Goal: Task Accomplishment & Management: Manage account settings

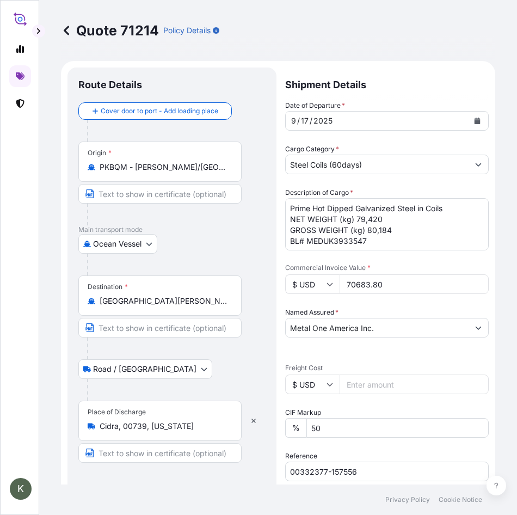
select select "Ocean Vessel"
select select "Road / [GEOGRAPHIC_DATA]"
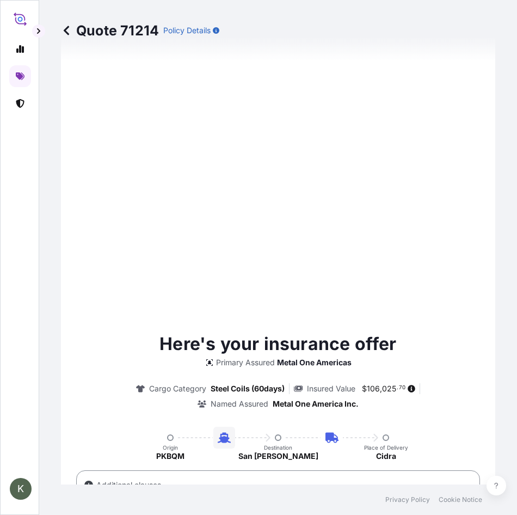
type input "[DATE]"
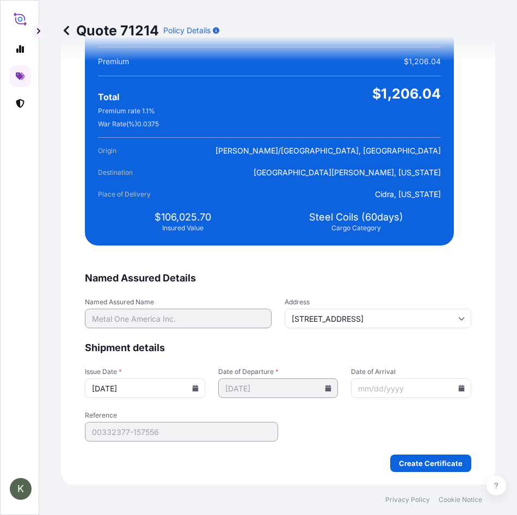
scroll to position [2361, 0]
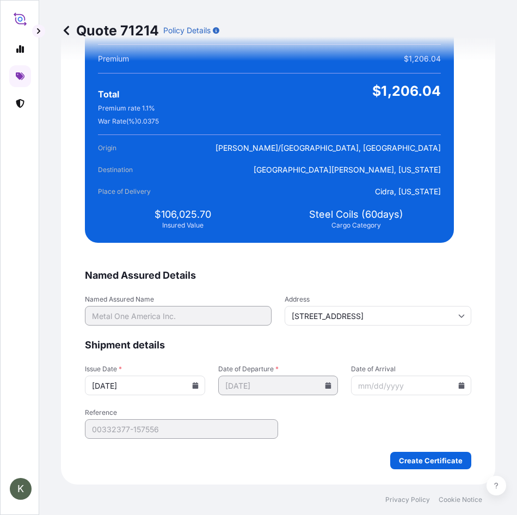
click at [459, 386] on icon at bounding box center [462, 385] width 6 height 7
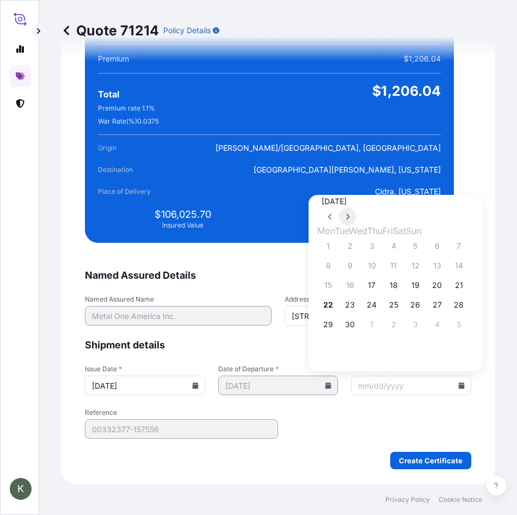
click at [350, 214] on icon at bounding box center [347, 217] width 3 height 6
click at [356, 208] on button at bounding box center [347, 216] width 17 height 17
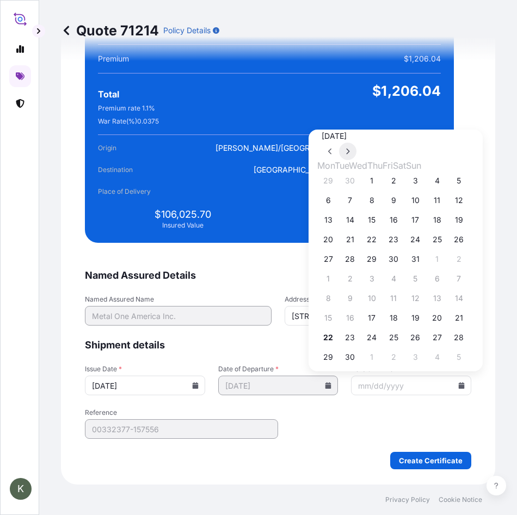
click at [356, 160] on button at bounding box center [347, 151] width 17 height 17
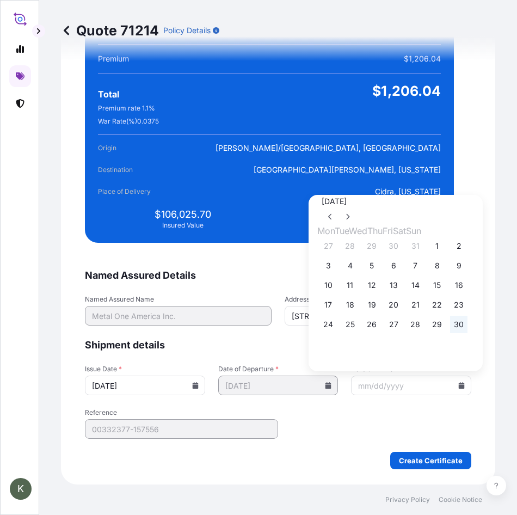
click at [467, 333] on button "30" at bounding box center [458, 323] width 17 height 17
type input "[DATE]"
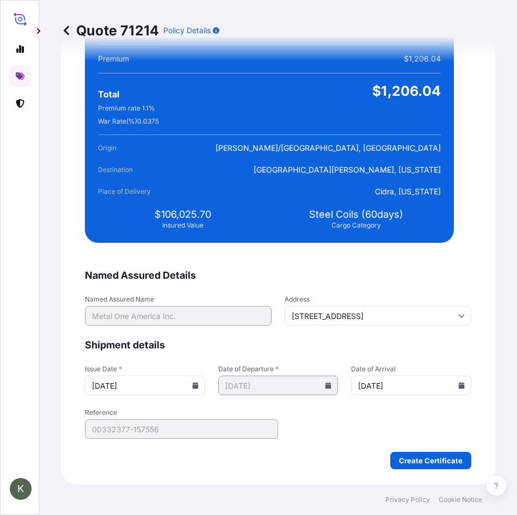
click at [195, 385] on icon at bounding box center [195, 385] width 6 height 7
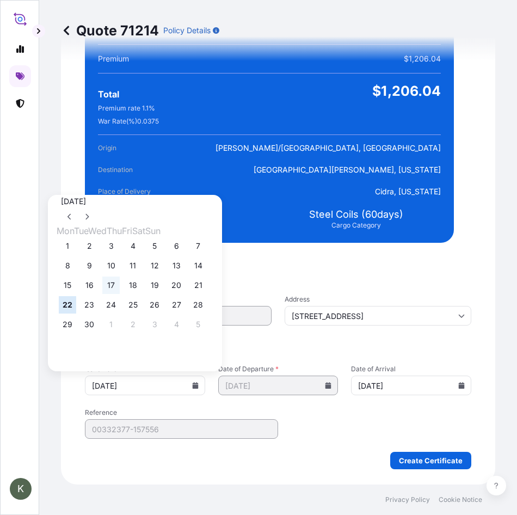
click at [117, 281] on button "17" at bounding box center [110, 284] width 17 height 17
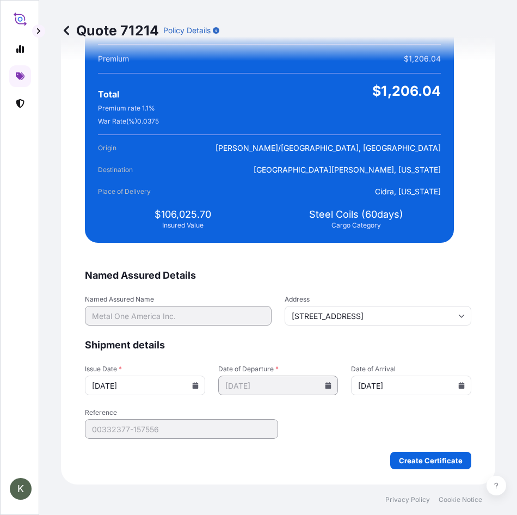
type input "[DATE]"
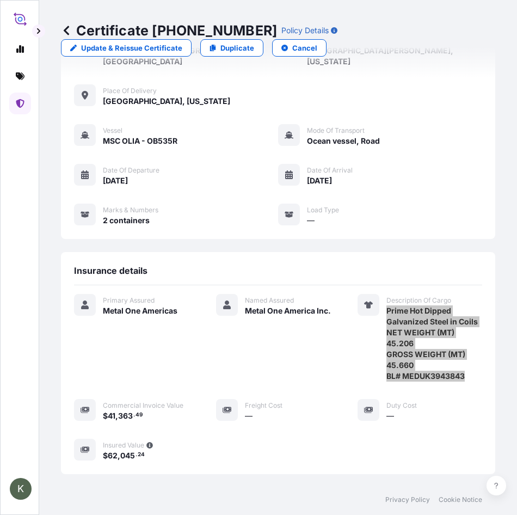
scroll to position [116, 0]
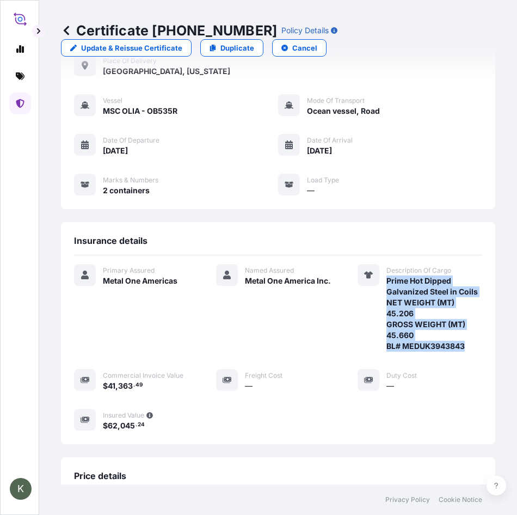
click at [454, 337] on span "Prime Hot Dipped Galvanized Steel in Coils NET WEIGHT (MT) 45.206 GROSS WEIGHT …" at bounding box center [434, 313] width 96 height 76
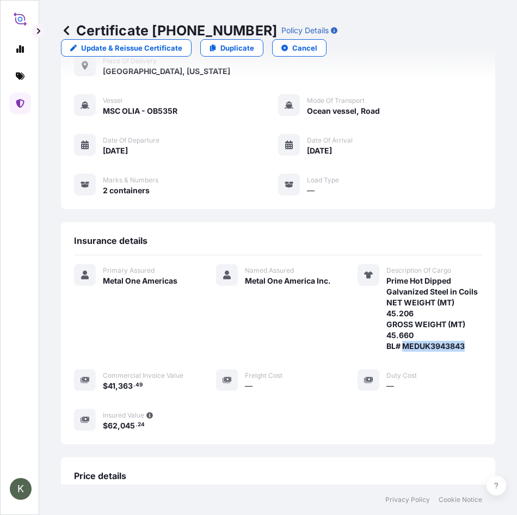
drag, startPoint x: 461, startPoint y: 337, endPoint x: 398, endPoint y: 336, distance: 63.1
click at [398, 336] on span "Prime Hot Dipped Galvanized Steel in Coils NET WEIGHT (MT) 45.206 GROSS WEIGHT …" at bounding box center [434, 313] width 96 height 76
copy span "MEDUK3943843"
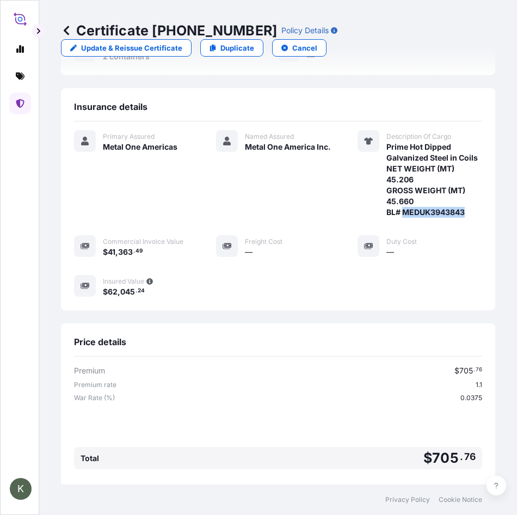
scroll to position [0, 0]
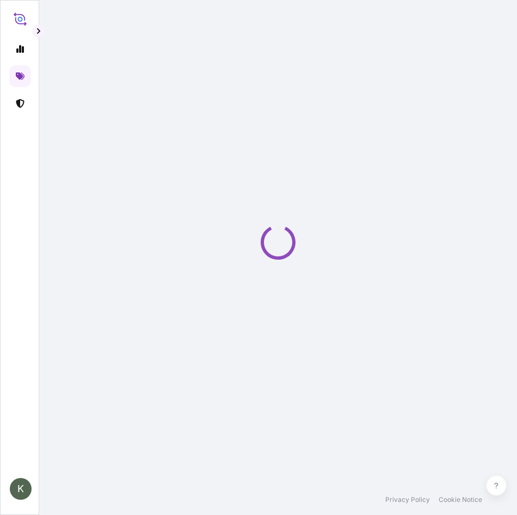
select select "Ocean Vessel"
select select "Road / Inland"
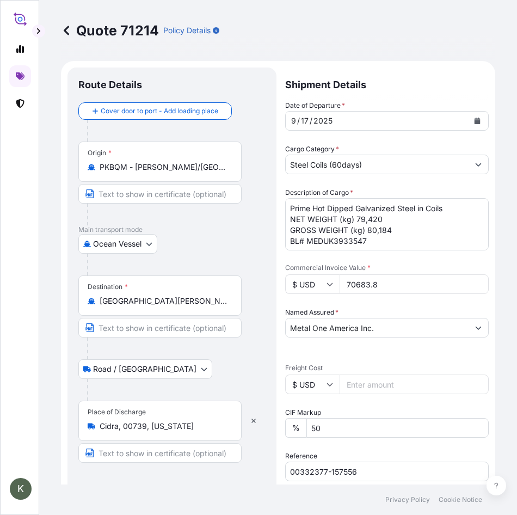
scroll to position [44, 0]
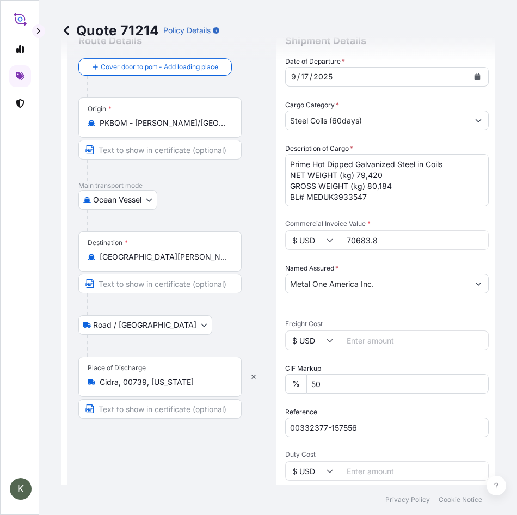
click at [146, 381] on input "Cidra, 00739, [US_STATE]" at bounding box center [164, 381] width 128 height 11
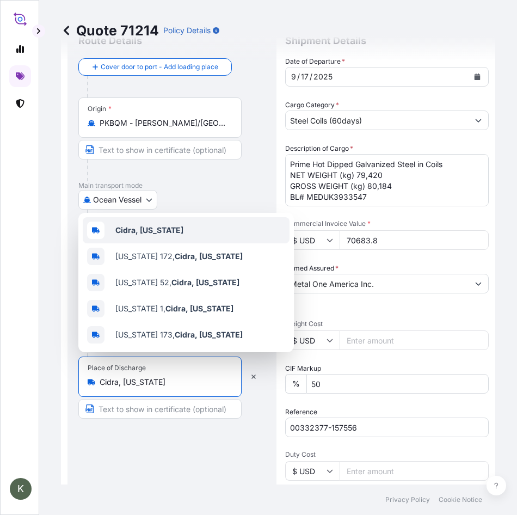
click at [150, 221] on div "Cidra, [US_STATE]" at bounding box center [186, 230] width 207 height 26
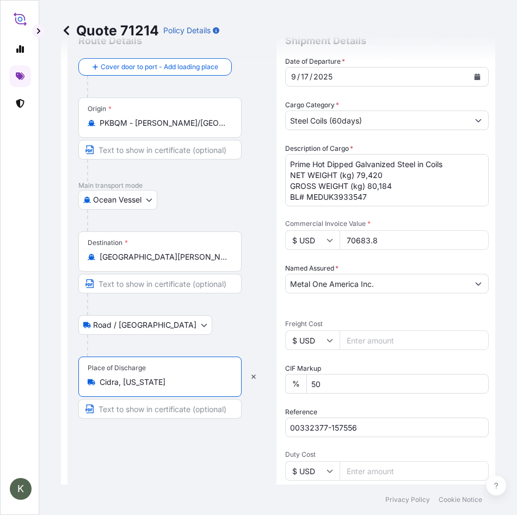
type input "Cidra, [US_STATE]"
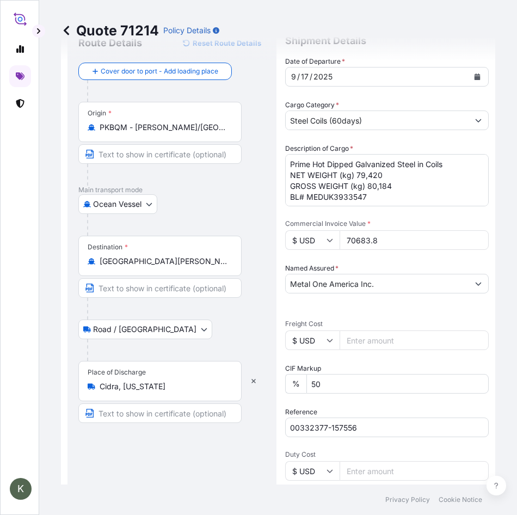
click at [401, 244] on input "70683.8" at bounding box center [413, 240] width 149 height 20
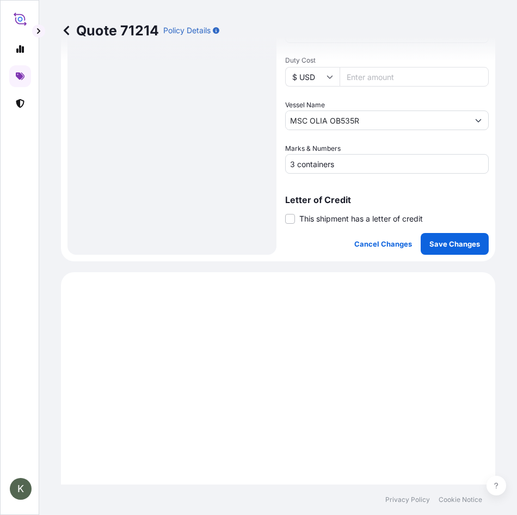
scroll to position [436, 0]
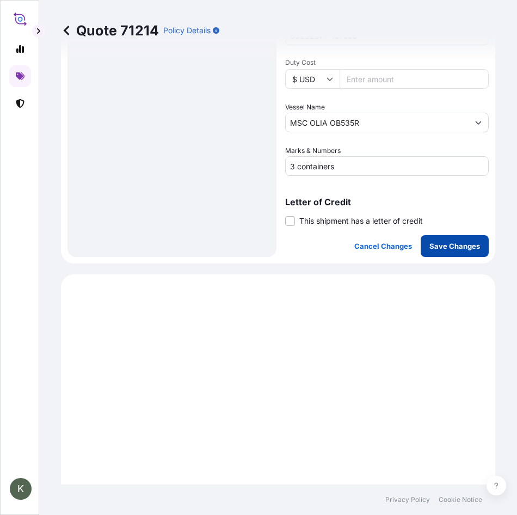
type input "70683.80"
click at [464, 241] on p "Save Changes" at bounding box center [454, 245] width 51 height 11
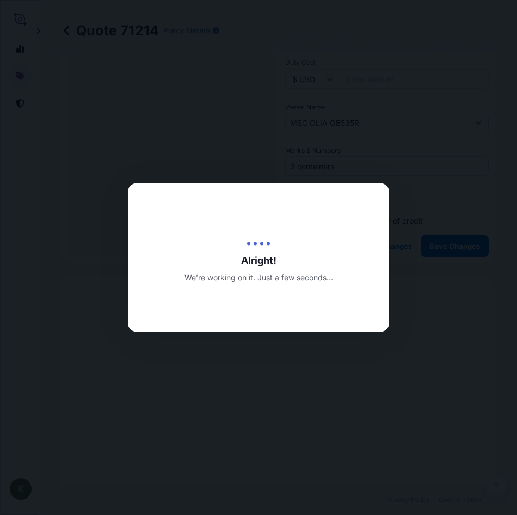
type input "[DATE]"
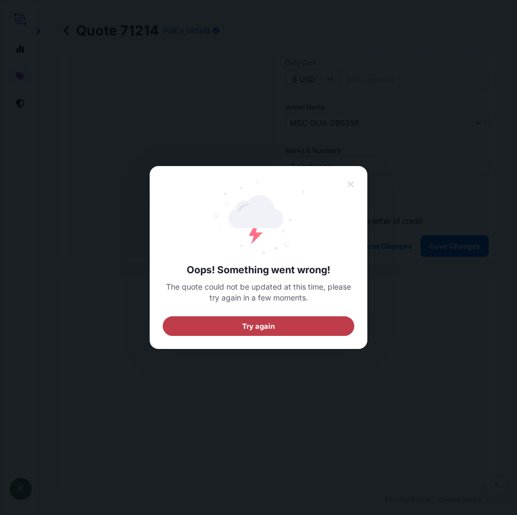
click at [272, 326] on span "Try again" at bounding box center [258, 325] width 33 height 11
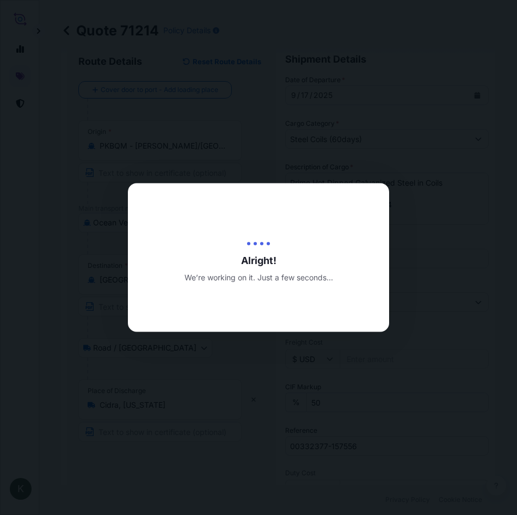
scroll to position [17, 0]
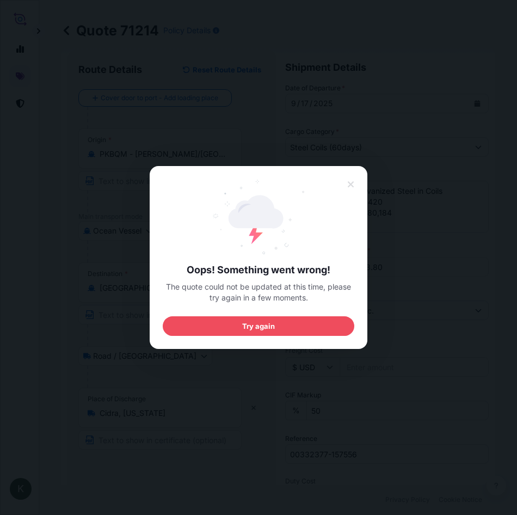
click at [272, 326] on span "Try again" at bounding box center [258, 325] width 33 height 11
click at [350, 185] on icon at bounding box center [351, 184] width 8 height 10
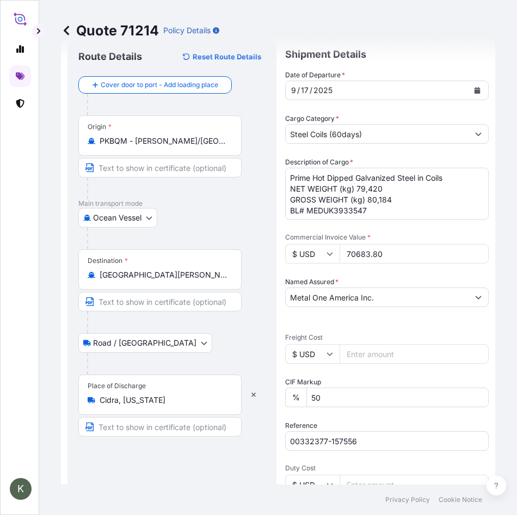
scroll to position [0, 0]
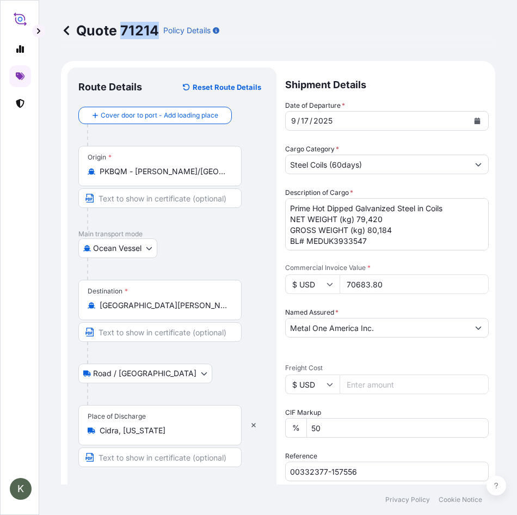
drag, startPoint x: 123, startPoint y: 29, endPoint x: 156, endPoint y: 32, distance: 32.7
click at [156, 32] on p "Quote 71214" at bounding box center [110, 30] width 98 height 17
copy p "71214"
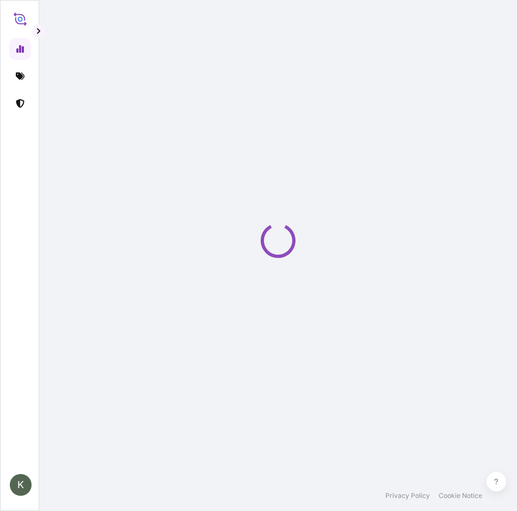
select select "2025"
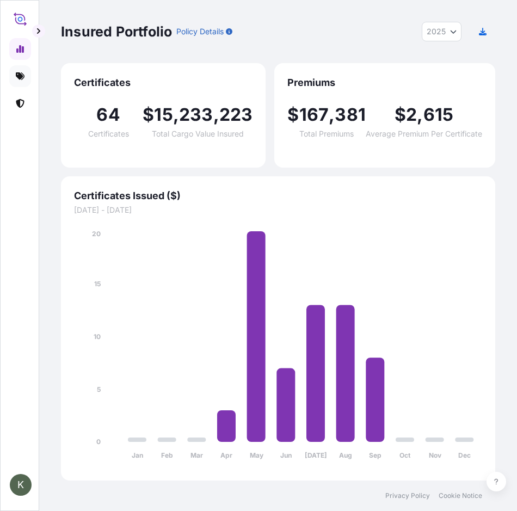
click at [23, 79] on icon at bounding box center [20, 76] width 9 height 9
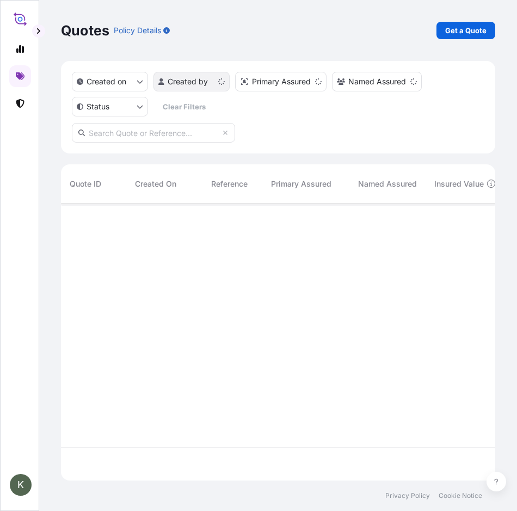
scroll to position [275, 426]
click at [141, 137] on input "text" at bounding box center [153, 133] width 163 height 20
paste input "71214"
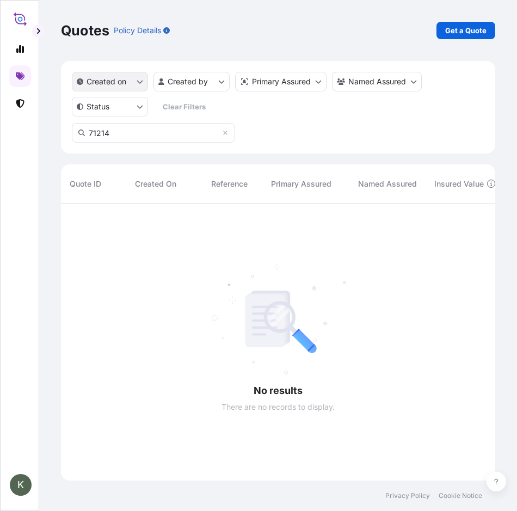
click at [146, 86] on button "Created on" at bounding box center [110, 82] width 76 height 20
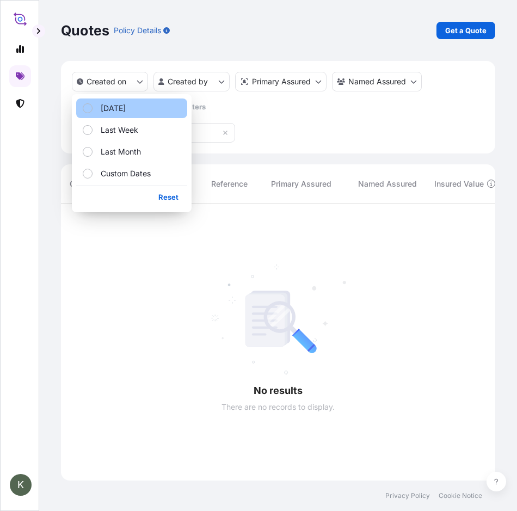
click at [160, 109] on button "Today" at bounding box center [131, 108] width 111 height 20
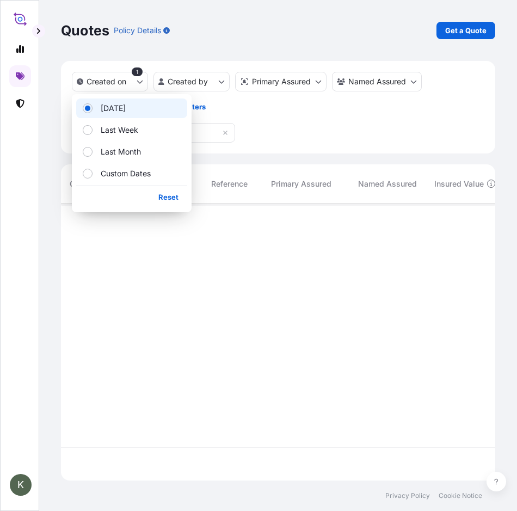
click at [305, 137] on div "Created on 1 Created by Primary Assured Named Assured Status Clear Filters 71214" at bounding box center [278, 107] width 434 height 92
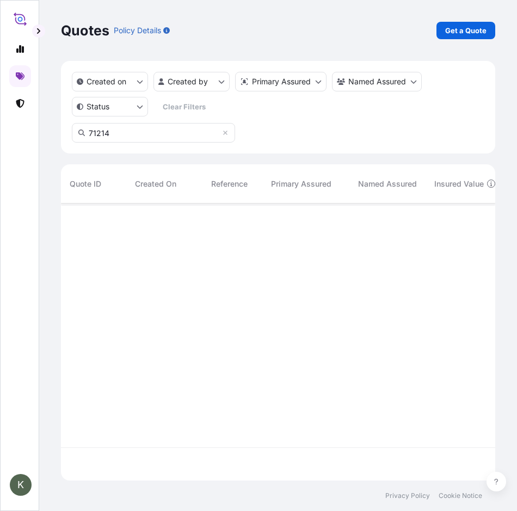
scroll to position [308, 426]
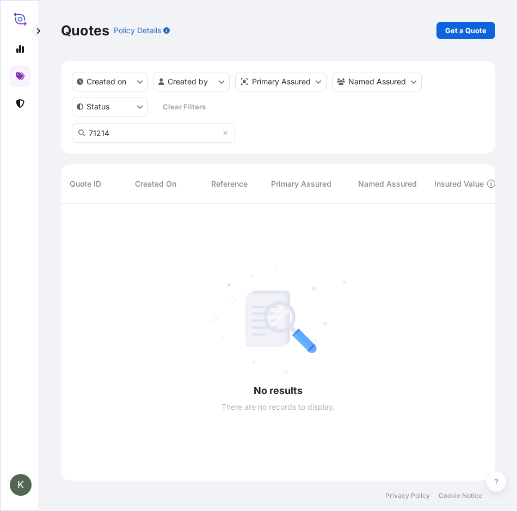
click at [150, 138] on input "71214" at bounding box center [153, 133] width 163 height 20
type input "7"
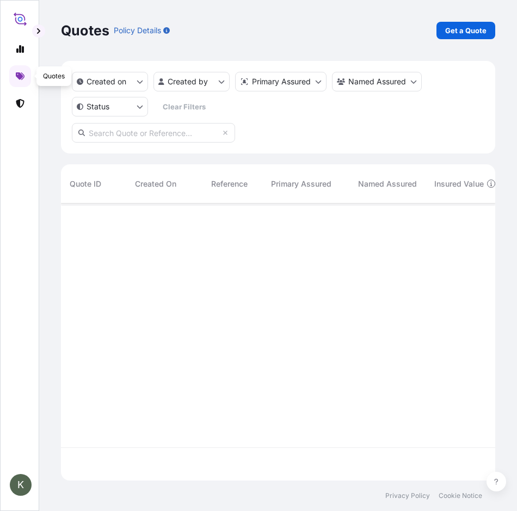
scroll to position [275, 426]
click at [24, 94] on link at bounding box center [20, 103] width 22 height 22
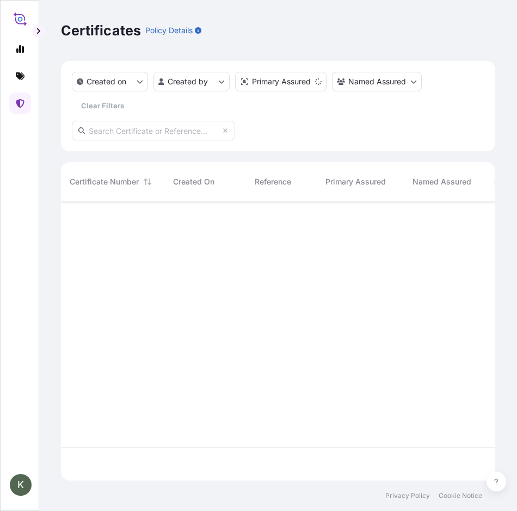
scroll to position [277, 426]
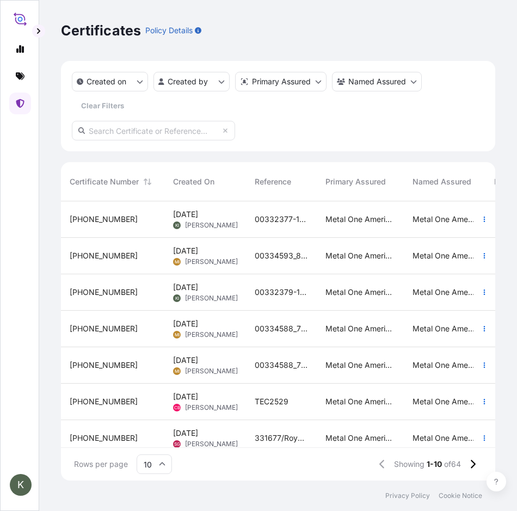
click at [239, 222] on div "Sep 23, 2025 KI Keita Iwayama" at bounding box center [205, 219] width 82 height 36
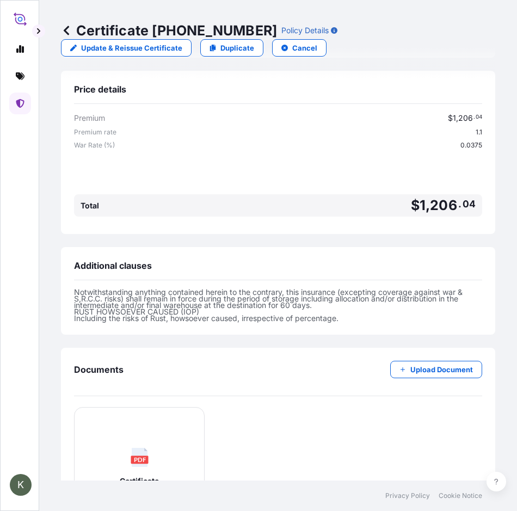
scroll to position [562, 0]
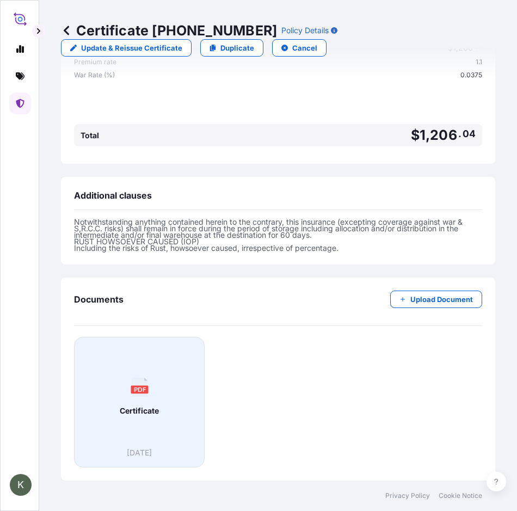
click at [139, 411] on span "Certificate" at bounding box center [139, 410] width 39 height 11
